Goal: Information Seeking & Learning: Learn about a topic

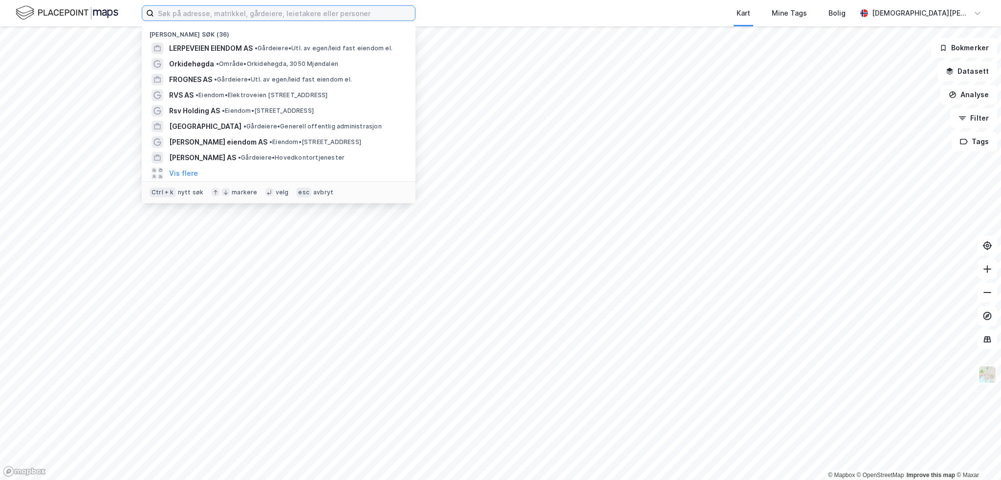
click at [261, 17] on input at bounding box center [284, 13] width 261 height 15
paste input "Kommunenr: 3903 Gårdsnr: 321 [GEOGRAPHIC_DATA]: 92"
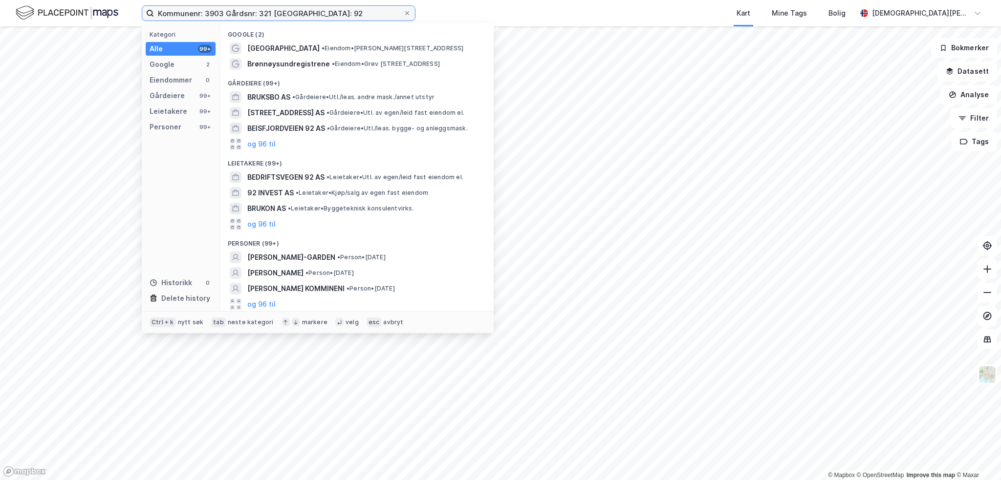
type input "Kommunenr: 3903 Gårdsnr: 321 [GEOGRAPHIC_DATA]: 92"
click at [409, 14] on icon at bounding box center [407, 13] width 4 height 4
click at [403, 14] on input "Kommunenr: 3903 Gårdsnr: 321 [GEOGRAPHIC_DATA]: 92" at bounding box center [278, 13] width 249 height 15
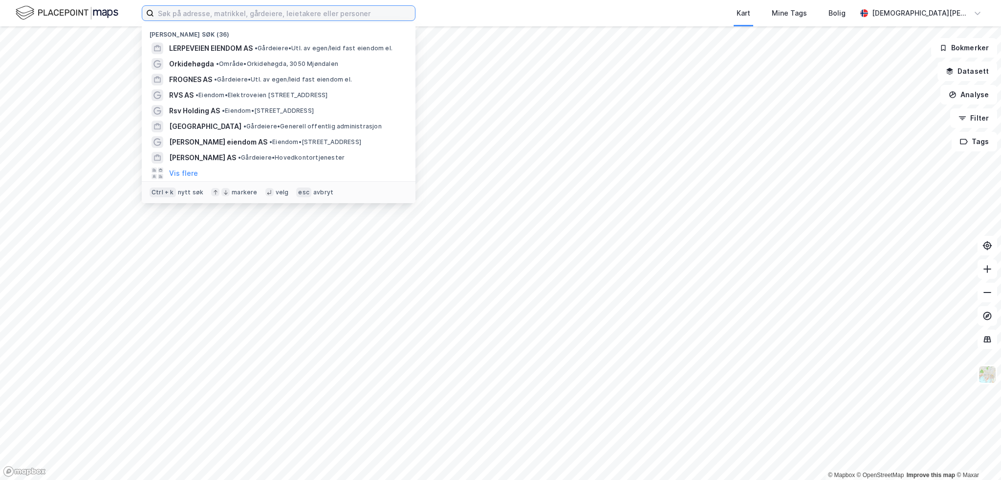
paste input "[STREET_ADDRESS]"
type input "[STREET_ADDRESS]"
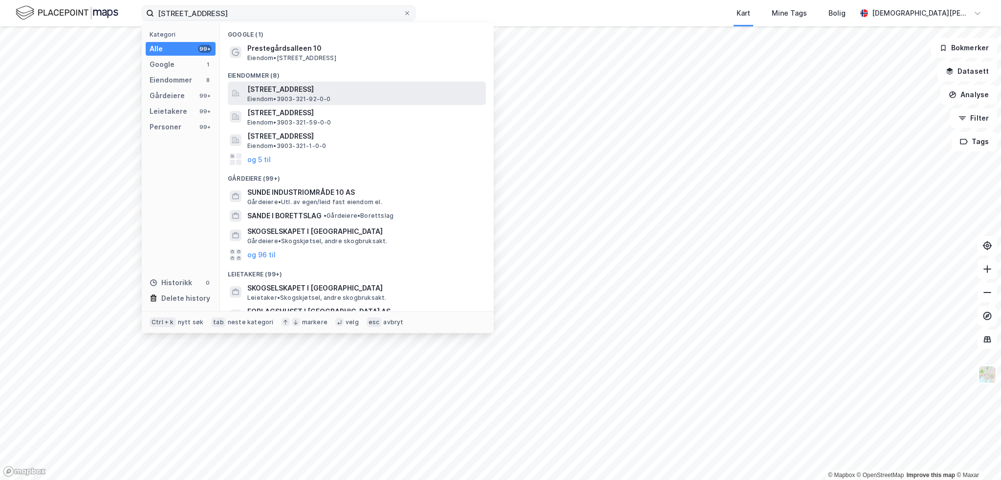
click at [284, 89] on span "[STREET_ADDRESS]" at bounding box center [364, 90] width 235 height 12
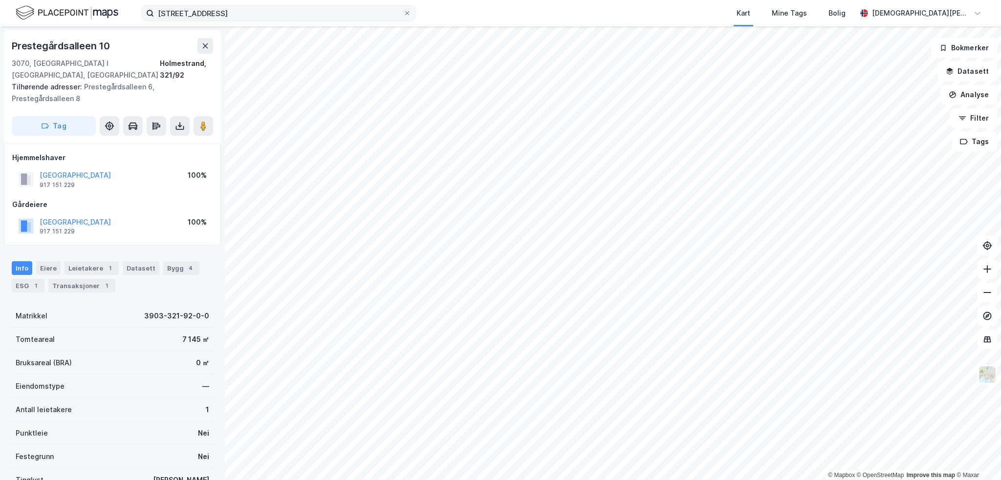
click at [346, 480] on html "[STREET_ADDRESS] Kart Mine Tags Bolig [PERSON_NAME] © Mapbox © OpenStreetMap Im…" at bounding box center [500, 240] width 1001 height 480
click at [148, 480] on html "[STREET_ADDRESS] Kart Mine Tags Bolig [PERSON_NAME] © Mapbox © OpenStreetMap Im…" at bounding box center [500, 240] width 1001 height 480
click at [651, 21] on div "[STREET_ADDRESS] Kart Mine Tags Bolig [PERSON_NAME] © Mapbox © OpenStreetMap Im…" at bounding box center [500, 240] width 1001 height 480
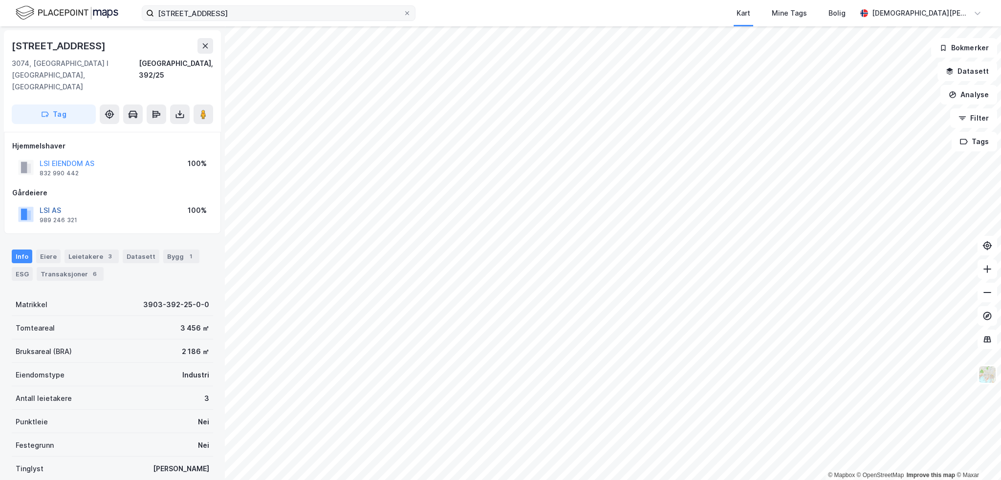
click at [0, 0] on button "LSI AS" at bounding box center [0, 0] width 0 height 0
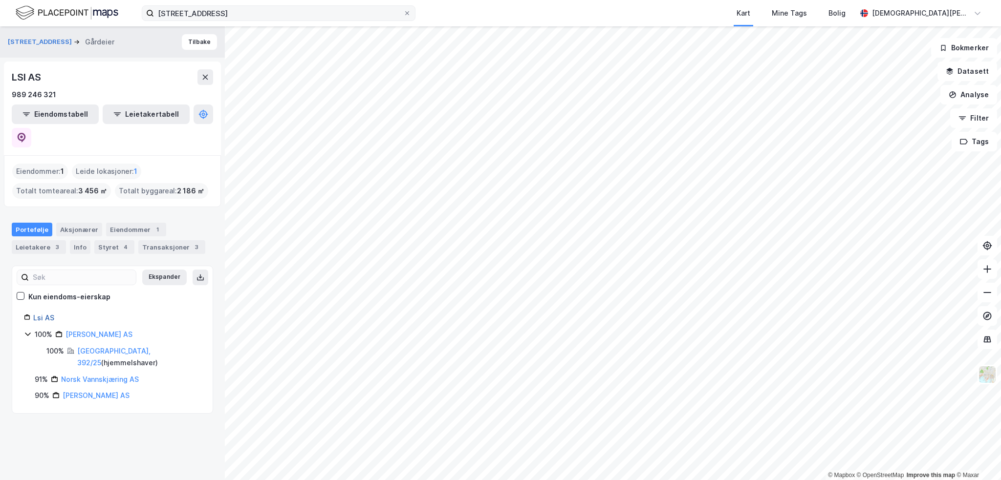
click at [38, 314] on link "Lsi AS" at bounding box center [43, 318] width 21 height 8
click at [42, 314] on link "Lsi AS" at bounding box center [43, 318] width 21 height 8
click at [81, 223] on div "Aksjonærer" at bounding box center [79, 230] width 46 height 14
